Goal: Task Accomplishment & Management: Use online tool/utility

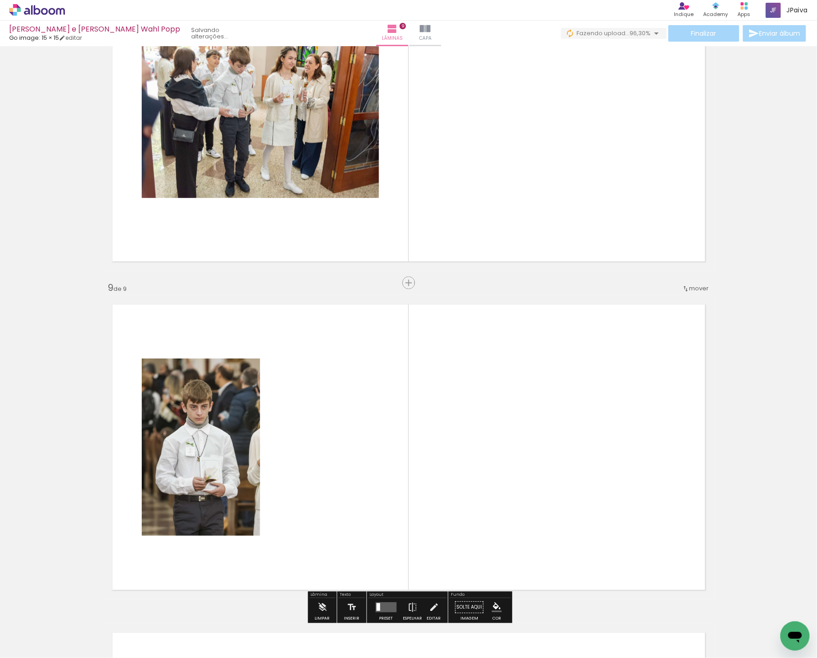
scroll to position [2429, 0]
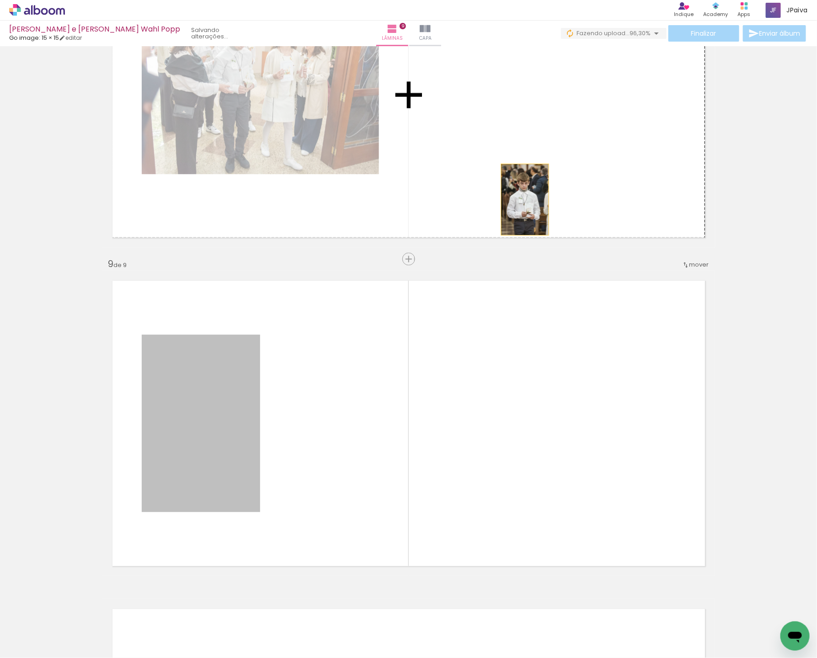
drag, startPoint x: 204, startPoint y: 427, endPoint x: 529, endPoint y: 193, distance: 400.3
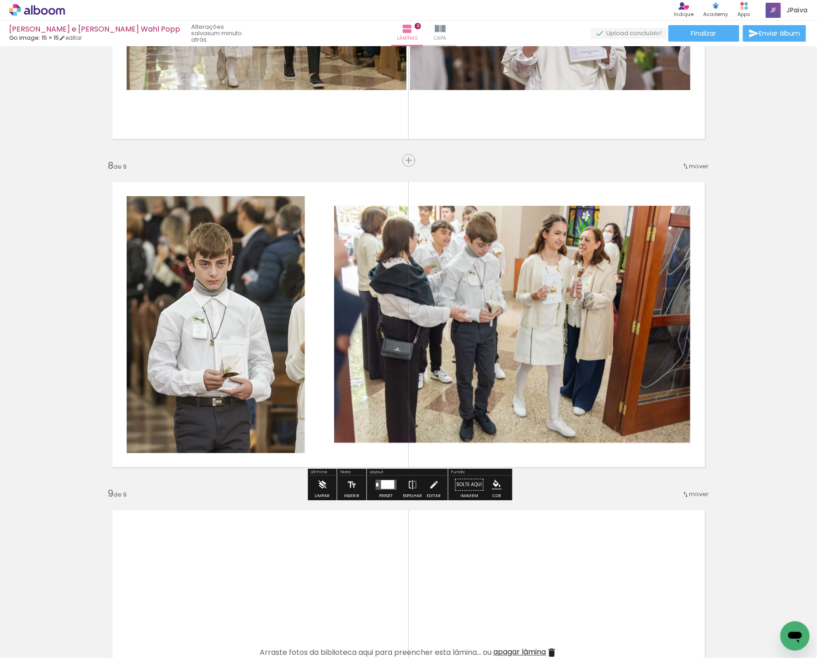
scroll to position [2205, 0]
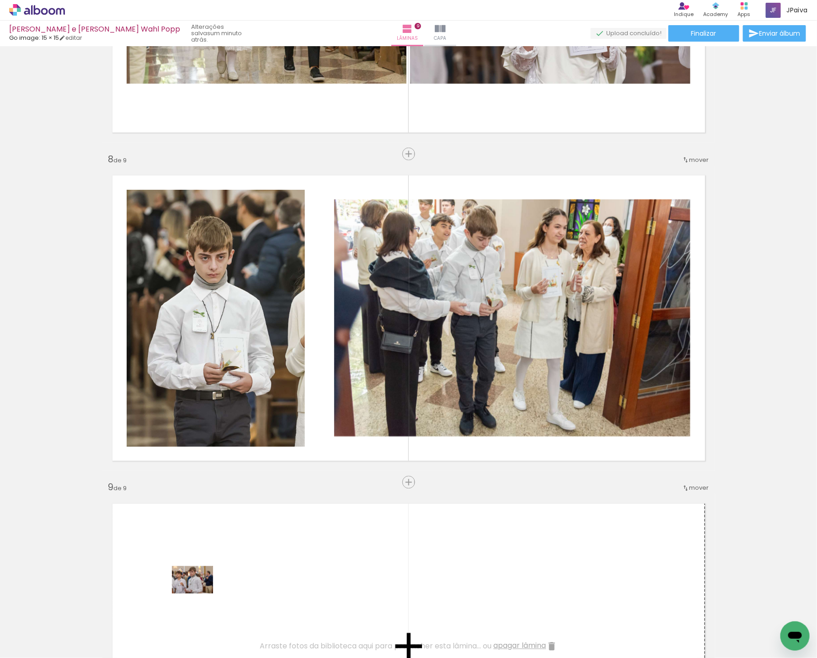
drag, startPoint x: 89, startPoint y: 616, endPoint x: 229, endPoint y: 585, distance: 143.3
click at [229, 585] on quentale-workspace at bounding box center [408, 329] width 817 height 658
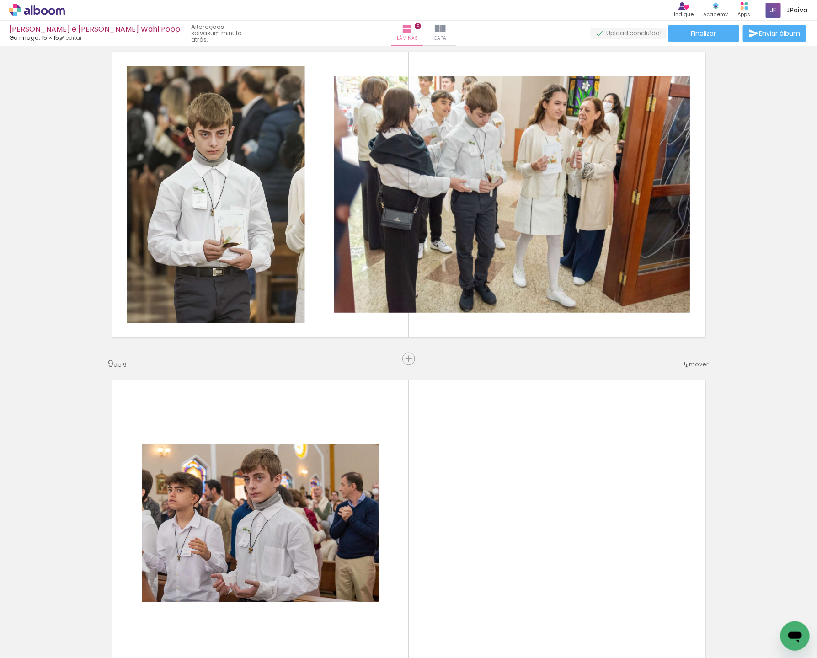
scroll to position [2334, 0]
